Goal: Task Accomplishment & Management: Complete application form

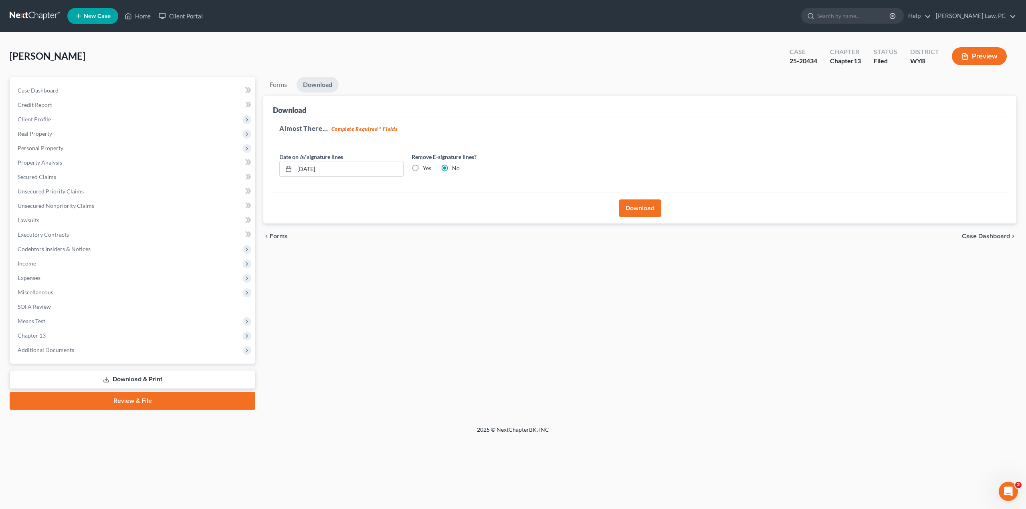
click at [29, 19] on link at bounding box center [35, 16] width 51 height 14
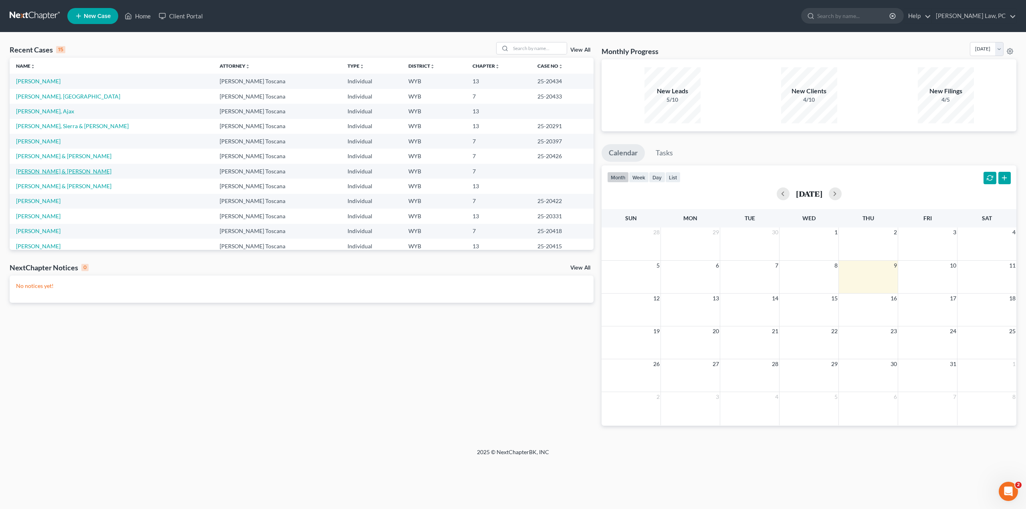
click at [55, 170] on link "Simmons, Richard & Shanda" at bounding box center [63, 171] width 95 height 7
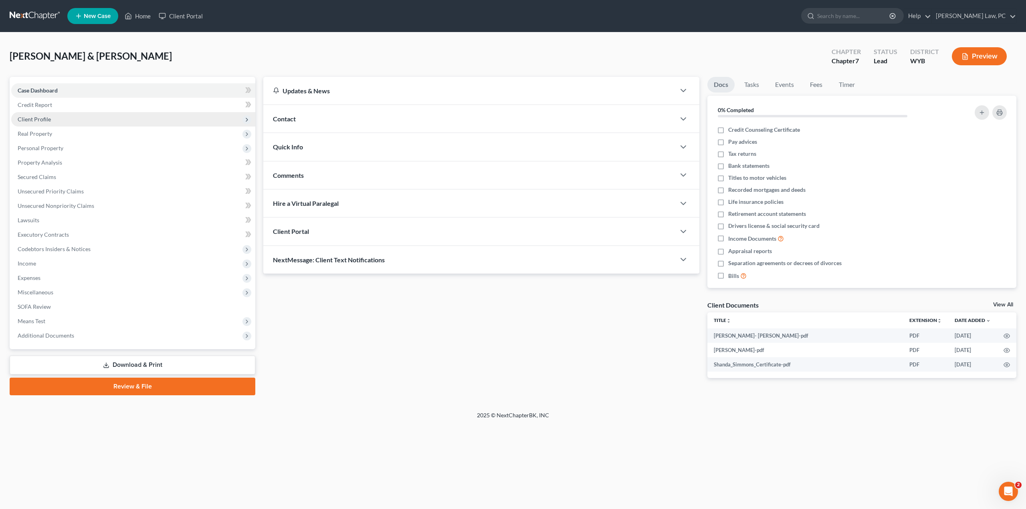
click at [42, 121] on span "Client Profile" at bounding box center [34, 119] width 33 height 7
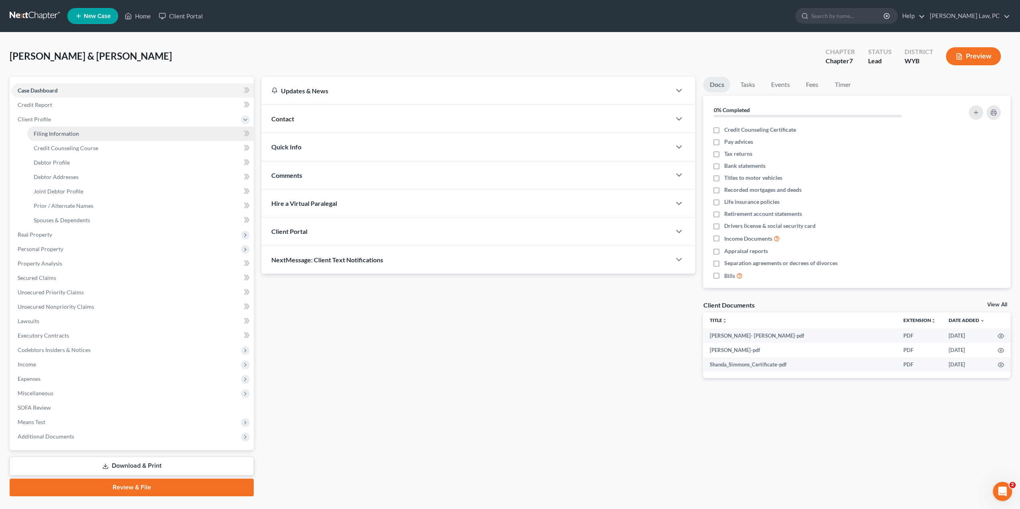
click at [78, 132] on link "Filing Information" at bounding box center [140, 134] width 226 height 14
select select "1"
select select "0"
select select "53"
